Goal: Task Accomplishment & Management: Use online tool/utility

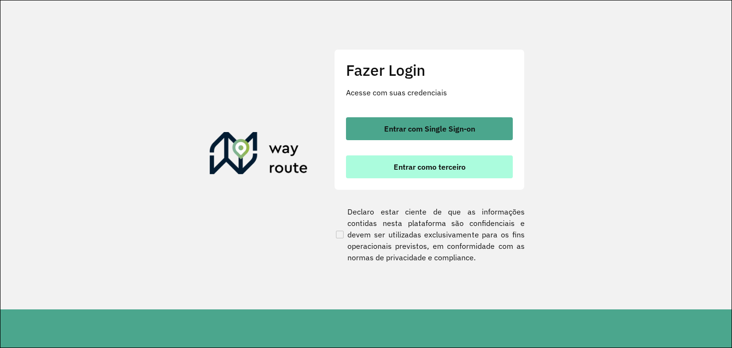
click at [425, 167] on span "Entrar como terceiro" at bounding box center [430, 167] width 72 height 8
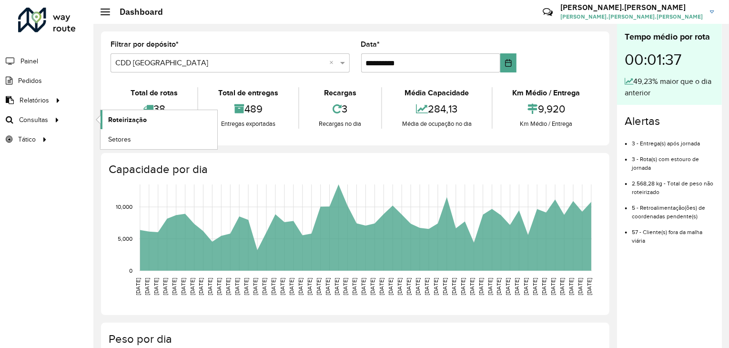
click at [135, 119] on span "Roteirização" at bounding box center [127, 120] width 39 height 10
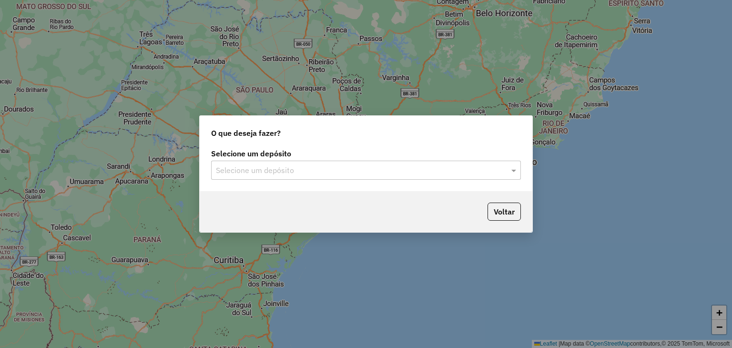
click at [387, 176] on div "Selecione um depósito" at bounding box center [366, 170] width 310 height 19
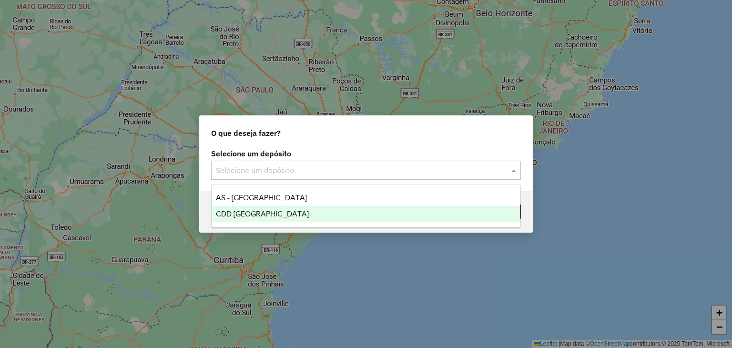
drag, startPoint x: 387, startPoint y: 176, endPoint x: 377, endPoint y: 210, distance: 35.2
click at [377, 210] on body "Aguarde... Pop-up bloqueado! Seu navegador bloqueou automáticamente a abertura …" at bounding box center [366, 174] width 732 height 348
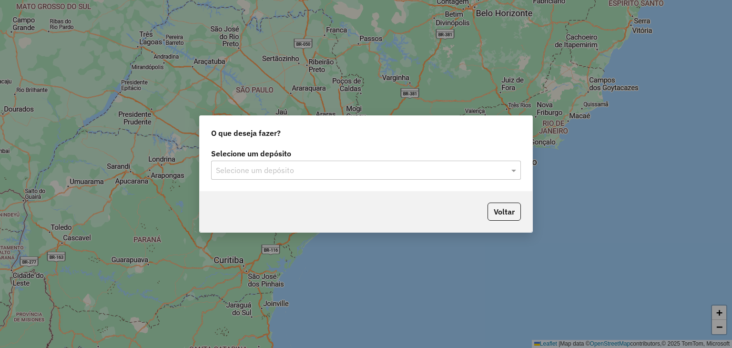
click at [377, 210] on div "Voltar" at bounding box center [366, 211] width 333 height 41
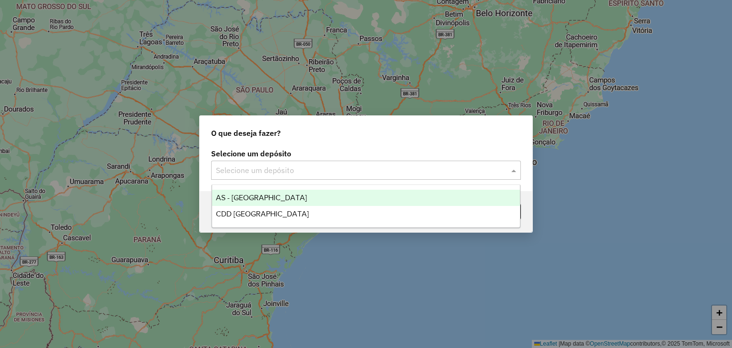
click at [383, 170] on input "text" at bounding box center [356, 170] width 281 height 11
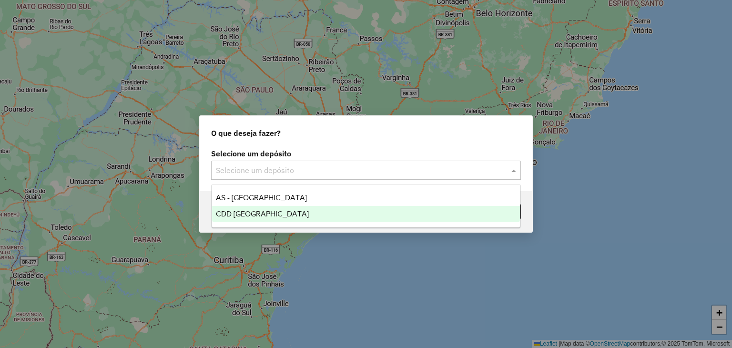
click at [383, 215] on div "CDD [GEOGRAPHIC_DATA]" at bounding box center [366, 214] width 308 height 16
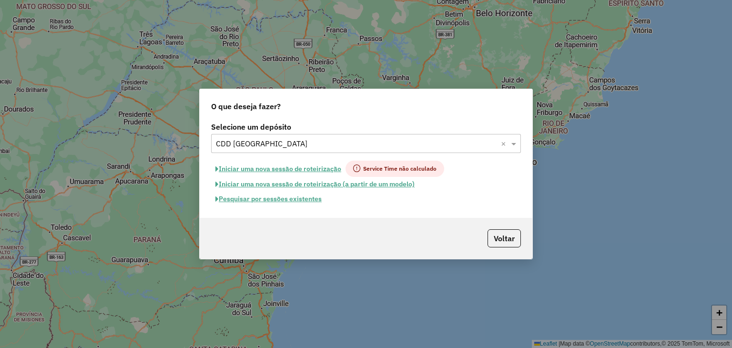
click at [301, 201] on button "Pesquisar por sessões existentes" at bounding box center [268, 199] width 115 height 15
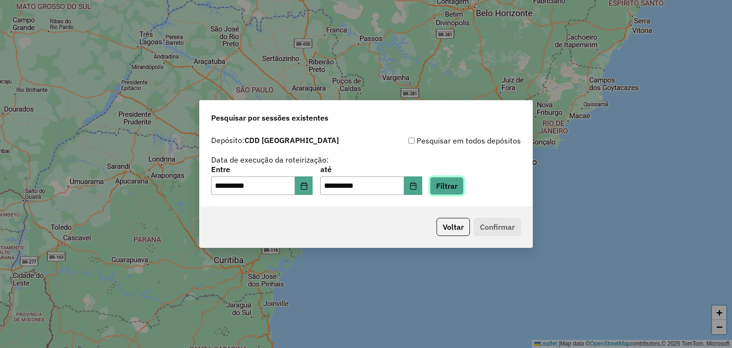
click at [453, 184] on button "Filtrar" at bounding box center [447, 186] width 34 height 18
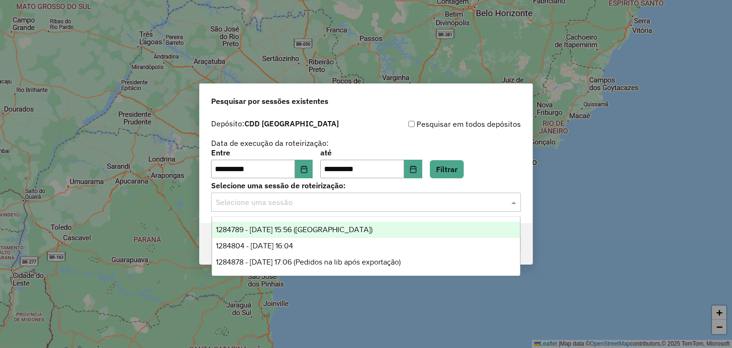
click at [328, 197] on input "text" at bounding box center [356, 202] width 281 height 11
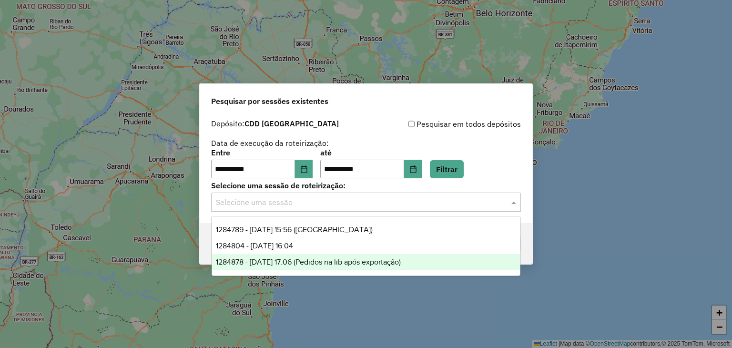
click at [401, 262] on span "1284878 - 29/09/2025 17:06 (Pedidos na lib após exportação)" at bounding box center [308, 262] width 185 height 8
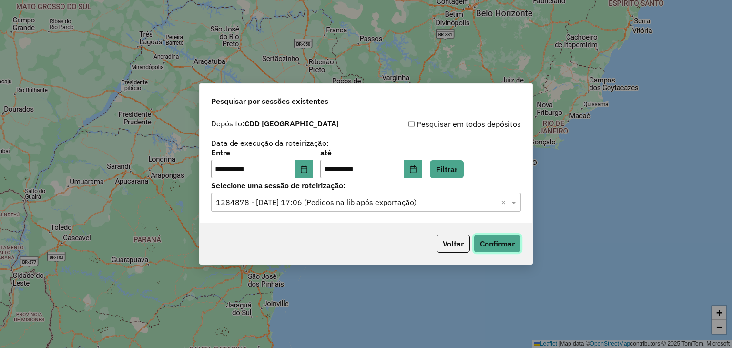
click at [488, 249] on button "Confirmar" at bounding box center [497, 244] width 47 height 18
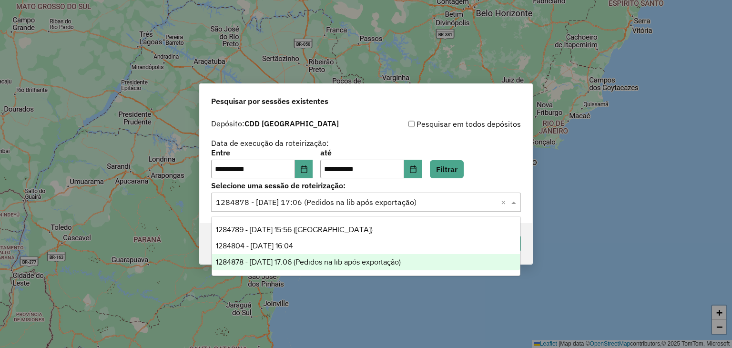
click at [344, 210] on div "Selecione uma sessão × 1284878 - 29/09/2025 17:06 (Pedidos na lib após exportaç…" at bounding box center [366, 202] width 310 height 19
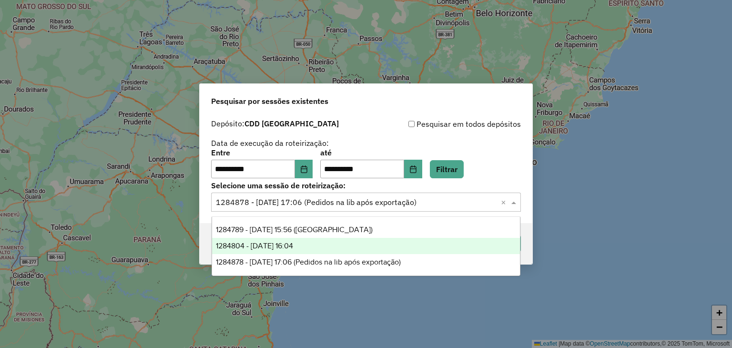
click at [343, 248] on div "1284804 - 29/09/2025 16:04" at bounding box center [366, 246] width 308 height 16
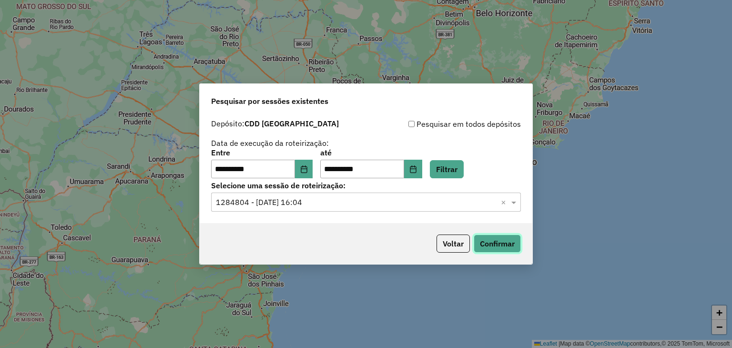
click at [505, 243] on button "Confirmar" at bounding box center [497, 244] width 47 height 18
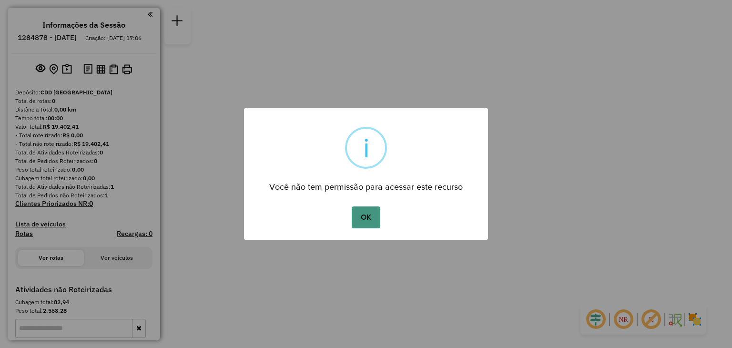
click at [370, 217] on button "OK" at bounding box center [366, 217] width 28 height 22
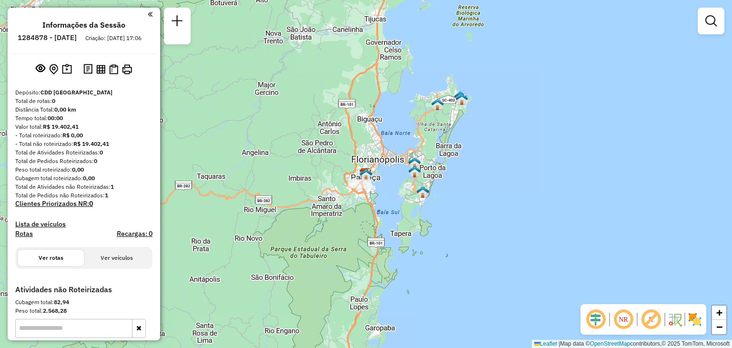
click at [148, 11] on em at bounding box center [150, 14] width 5 height 9
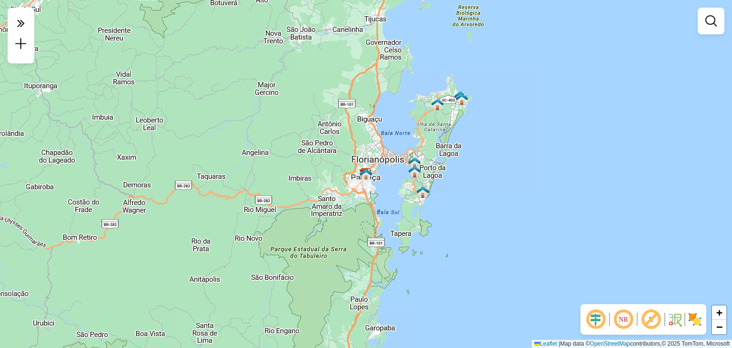
click at [622, 315] on em at bounding box center [623, 319] width 23 height 23
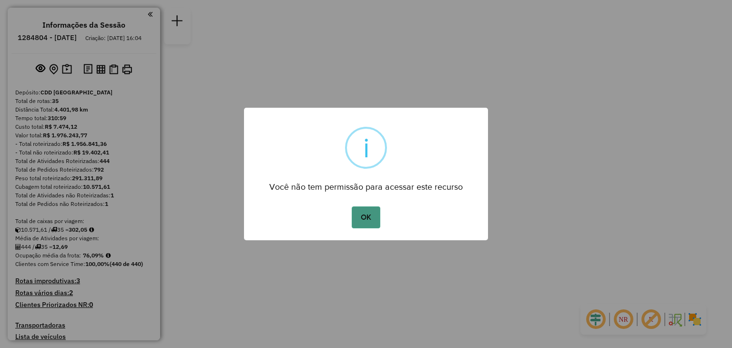
click at [362, 210] on button "OK" at bounding box center [366, 217] width 28 height 22
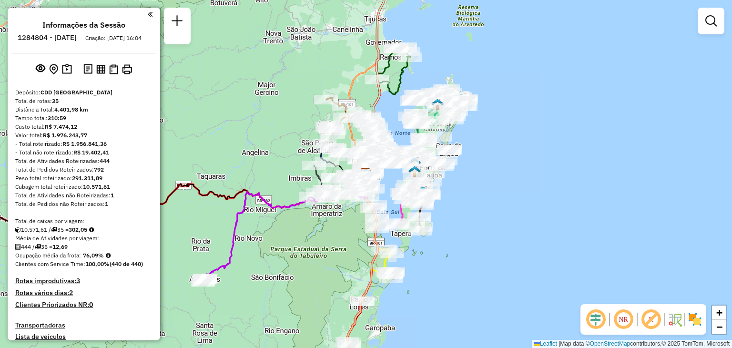
click at [627, 315] on em at bounding box center [623, 319] width 23 height 23
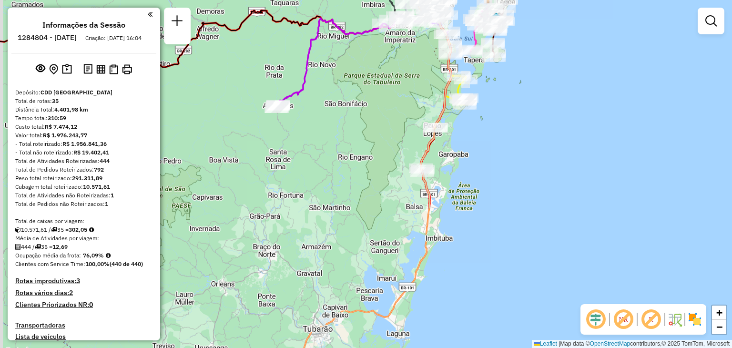
drag, startPoint x: 447, startPoint y: 285, endPoint x: 521, endPoint y: 113, distance: 186.7
click at [521, 113] on div "Janela de atendimento Grade de atendimento Capacidade Transportadoras Veículos …" at bounding box center [366, 174] width 732 height 348
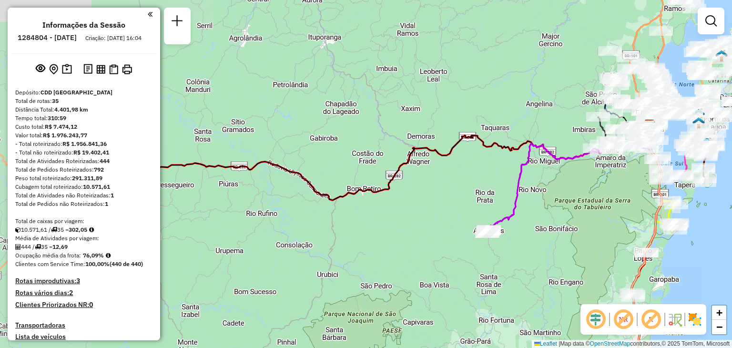
drag, startPoint x: 521, startPoint y: 113, endPoint x: 730, endPoint y: 235, distance: 242.7
click at [730, 235] on div "Janela de atendimento Grade de atendimento Capacidade Transportadoras Veículos …" at bounding box center [366, 174] width 732 height 348
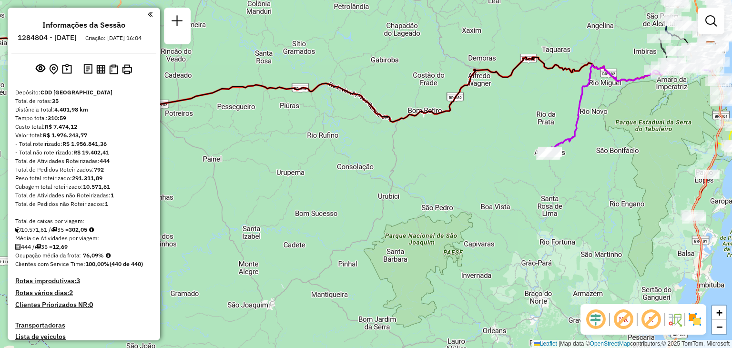
drag, startPoint x: 349, startPoint y: 194, endPoint x: 410, endPoint y: 117, distance: 99.0
click at [410, 117] on icon at bounding box center [350, 74] width 723 height 95
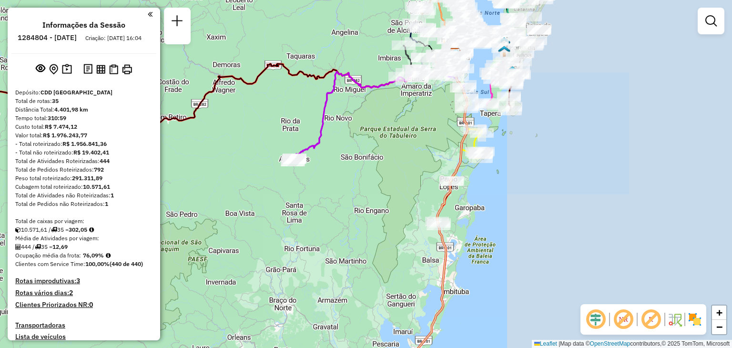
drag, startPoint x: 700, startPoint y: 119, endPoint x: 441, endPoint y: 126, distance: 258.5
click at [441, 126] on div "Janela de atendimento Grade de atendimento Capacidade Transportadoras Veículos …" at bounding box center [366, 174] width 732 height 348
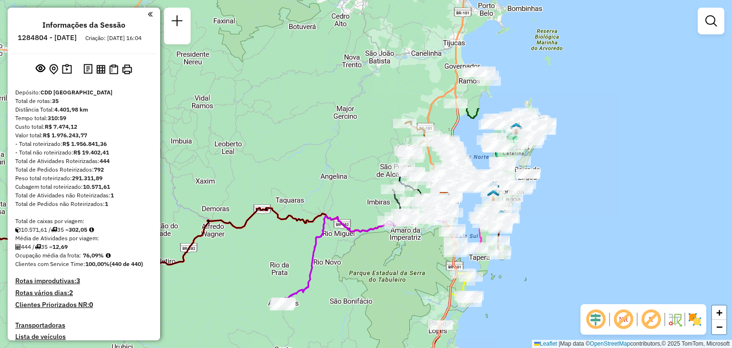
drag, startPoint x: 565, startPoint y: 130, endPoint x: 557, endPoint y: 273, distance: 143.3
click at [557, 273] on div "Janela de atendimento Grade de atendimento Capacidade Transportadoras Veículos …" at bounding box center [366, 174] width 732 height 348
click at [723, 315] on link "+" at bounding box center [719, 313] width 14 height 14
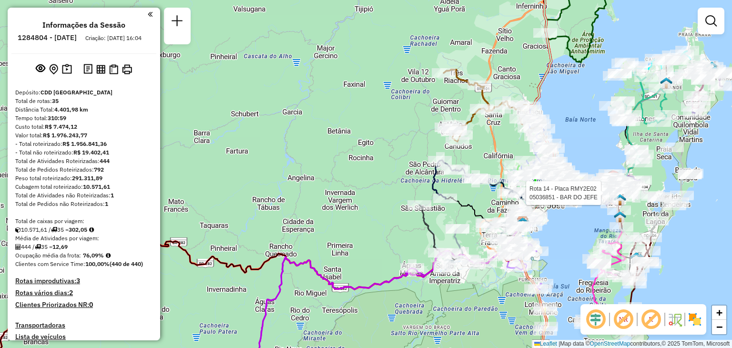
select select "**********"
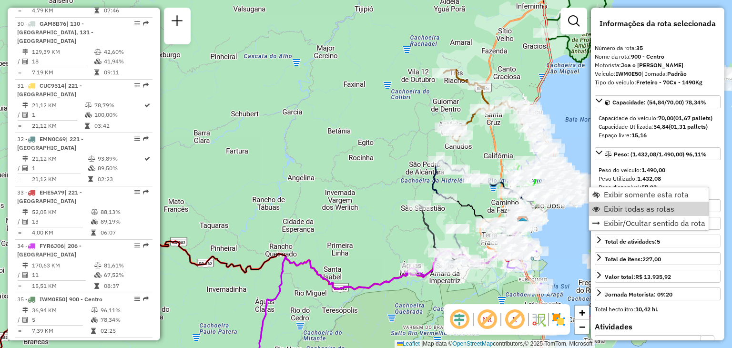
scroll to position [2145, 0]
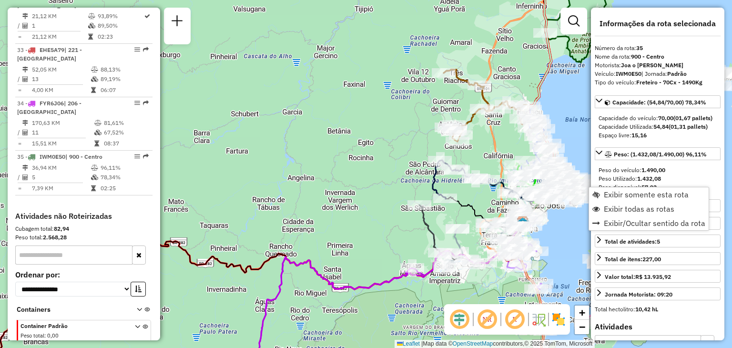
click at [563, 249] on div "Janela de atendimento Grade de atendimento Capacidade Transportadoras Veículos …" at bounding box center [366, 174] width 732 height 348
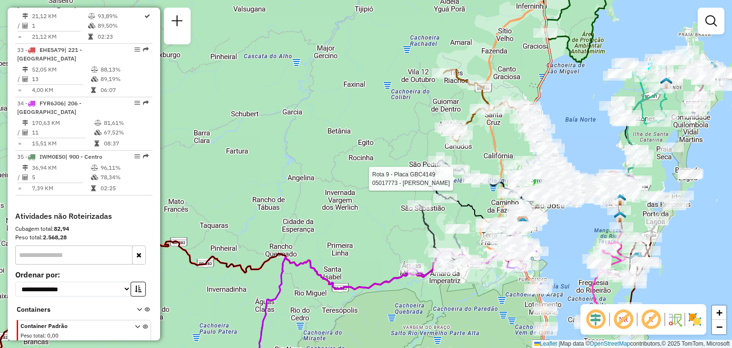
drag, startPoint x: 563, startPoint y: 249, endPoint x: 478, endPoint y: 185, distance: 106.6
select select "**********"
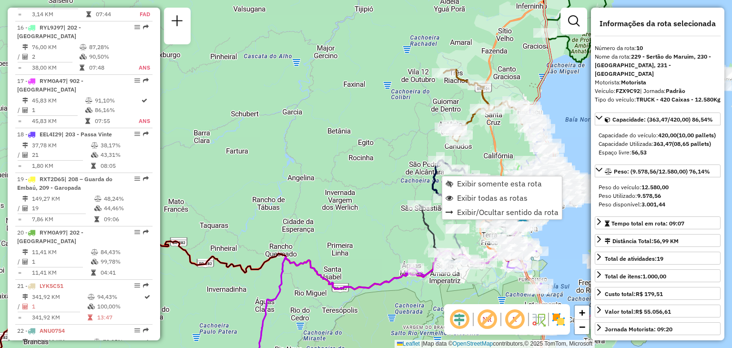
scroll to position [888, 0]
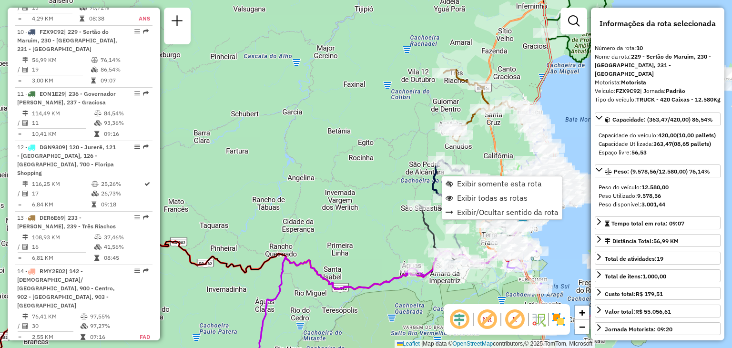
click at [565, 218] on div "Janela de atendimento Grade de atendimento Capacidade Transportadoras Veículos …" at bounding box center [366, 174] width 732 height 348
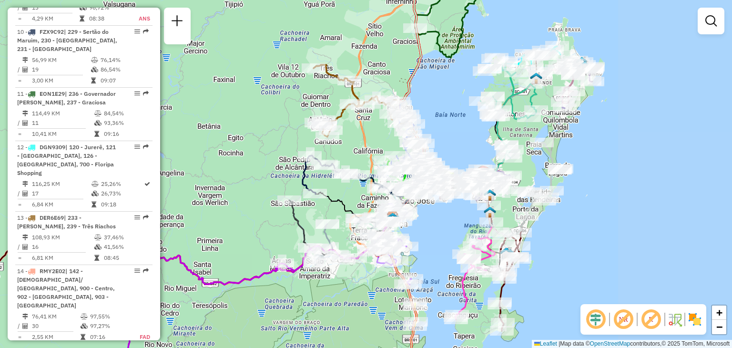
drag, startPoint x: 724, startPoint y: 237, endPoint x: 593, endPoint y: 233, distance: 131.2
click at [593, 233] on div "Janela de atendimento Grade de atendimento Capacidade Transportadoras Veículos …" at bounding box center [366, 174] width 732 height 348
click at [717, 308] on span "+" at bounding box center [720, 313] width 6 height 12
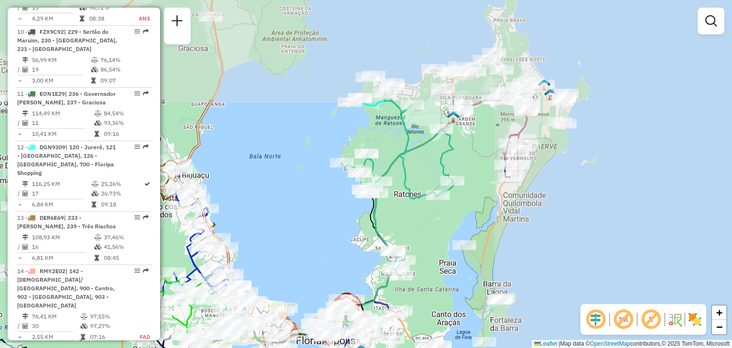
drag, startPoint x: 710, startPoint y: 182, endPoint x: 452, endPoint y: 316, distance: 290.6
click at [452, 316] on div "Janela de atendimento Grade de atendimento Capacidade Transportadoras Veículos …" at bounding box center [366, 174] width 732 height 348
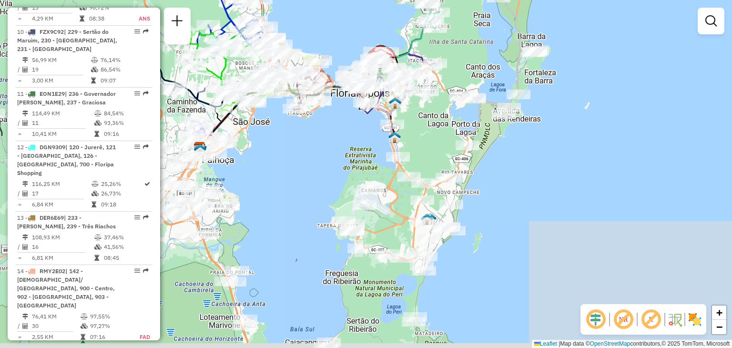
drag, startPoint x: 513, startPoint y: 242, endPoint x: 554, endPoint y: -5, distance: 250.7
click at [554, 0] on html "Aguarde... Pop-up bloqueado! Seu navegador bloqueou automáticamente a abertura …" at bounding box center [366, 174] width 732 height 348
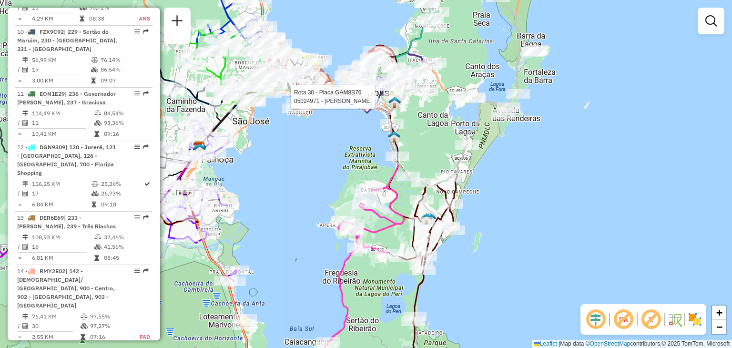
select select "**********"
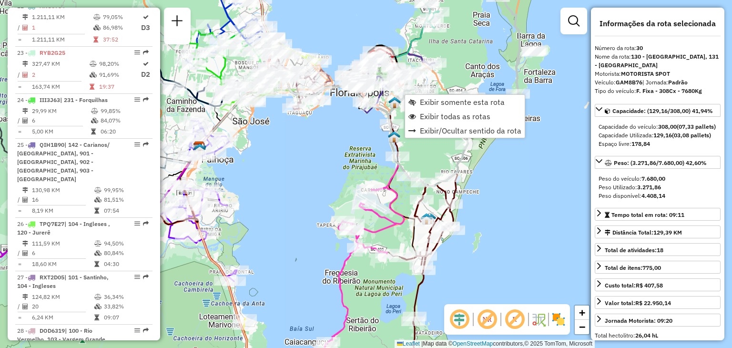
scroll to position [1966, 0]
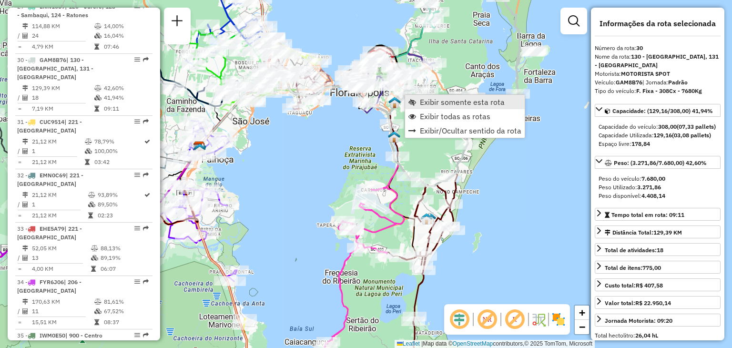
click at [437, 100] on span "Exibir somente esta rota" at bounding box center [462, 102] width 85 height 8
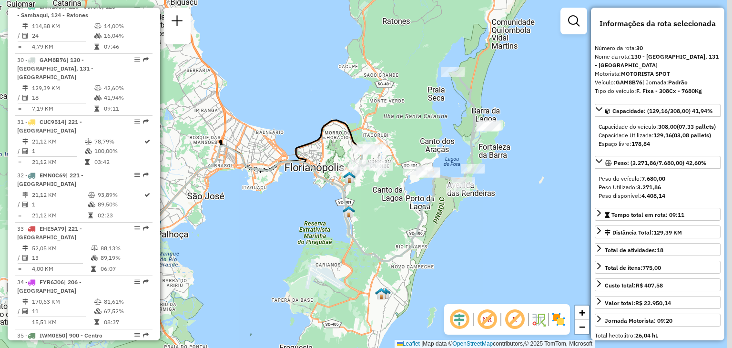
drag, startPoint x: 493, startPoint y: 121, endPoint x: 448, endPoint y: 113, distance: 45.9
click at [448, 113] on div "Janela de atendimento Grade de atendimento Capacidade Transportadoras Veículos …" at bounding box center [366, 174] width 732 height 348
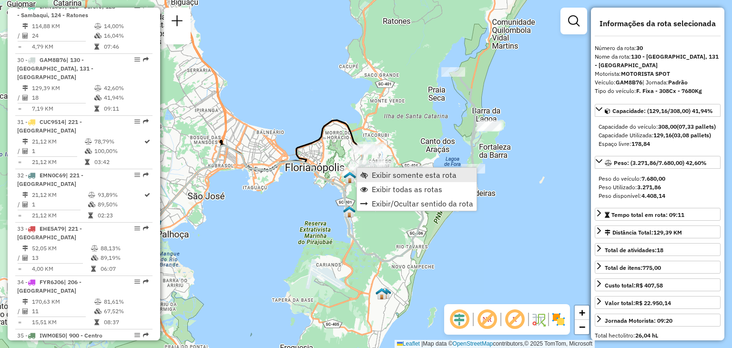
click at [403, 178] on span "Exibir somente esta rota" at bounding box center [414, 175] width 85 height 8
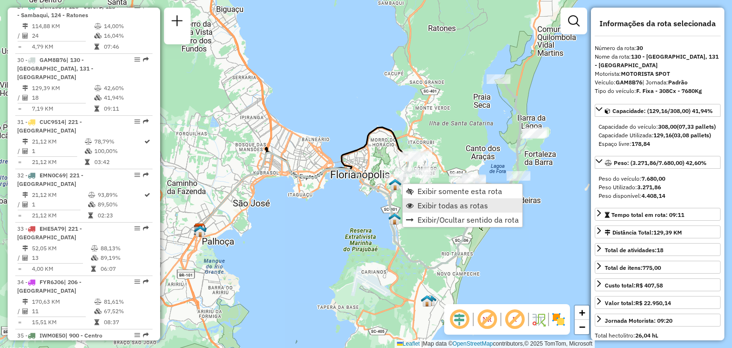
click at [435, 203] on span "Exibir todas as rotas" at bounding box center [453, 206] width 71 height 8
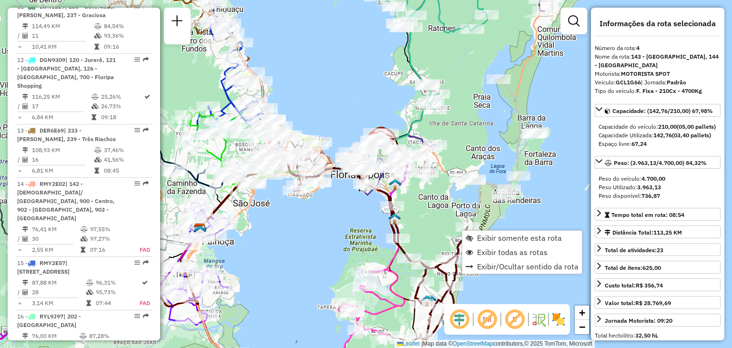
scroll to position [551, 0]
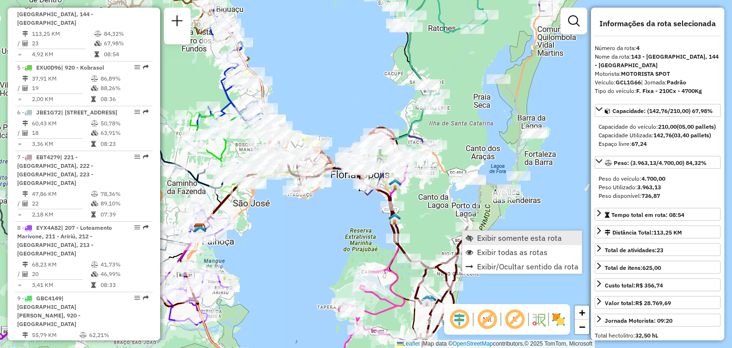
click at [483, 239] on span "Exibir somente esta rota" at bounding box center [519, 238] width 85 height 8
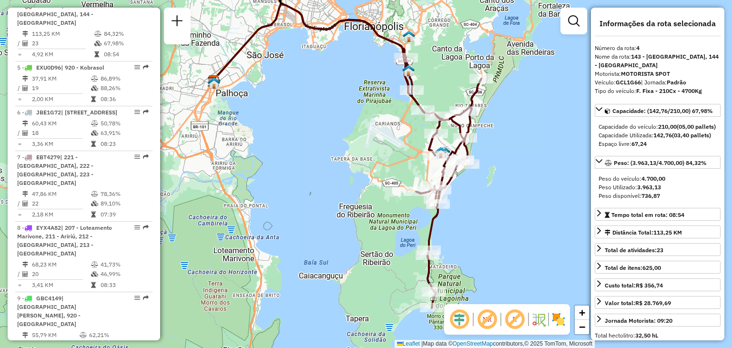
drag, startPoint x: 509, startPoint y: 241, endPoint x: 488, endPoint y: 217, distance: 31.1
click at [488, 217] on div "Janela de atendimento Grade de atendimento Capacidade Transportadoras Veículos …" at bounding box center [366, 174] width 732 height 348
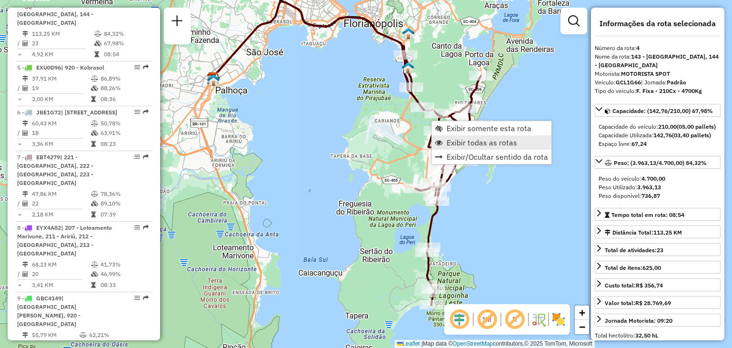
click at [472, 142] on span "Exibir todas as rotas" at bounding box center [482, 143] width 71 height 8
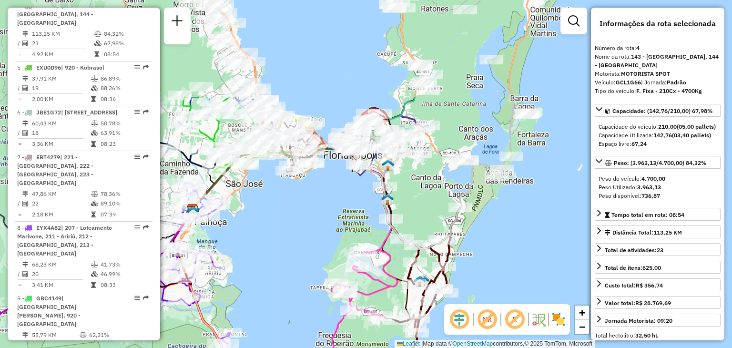
drag, startPoint x: 509, startPoint y: 125, endPoint x: 488, endPoint y: 259, distance: 136.1
click at [488, 259] on div "Janela de atendimento Grade de atendimento Capacidade Transportadoras Veículos …" at bounding box center [366, 174] width 732 height 348
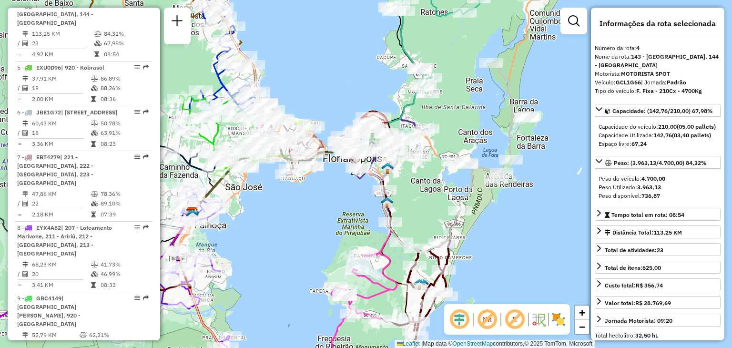
click at [407, 174] on div "Janela de atendimento Grade de atendimento Capacidade Transportadoras Veículos …" at bounding box center [366, 174] width 732 height 348
click at [333, 216] on div "Janela de atendimento Grade de atendimento Capacidade Transportadoras Veículos …" at bounding box center [366, 174] width 732 height 348
